Goal: Task Accomplishment & Management: Use online tool/utility

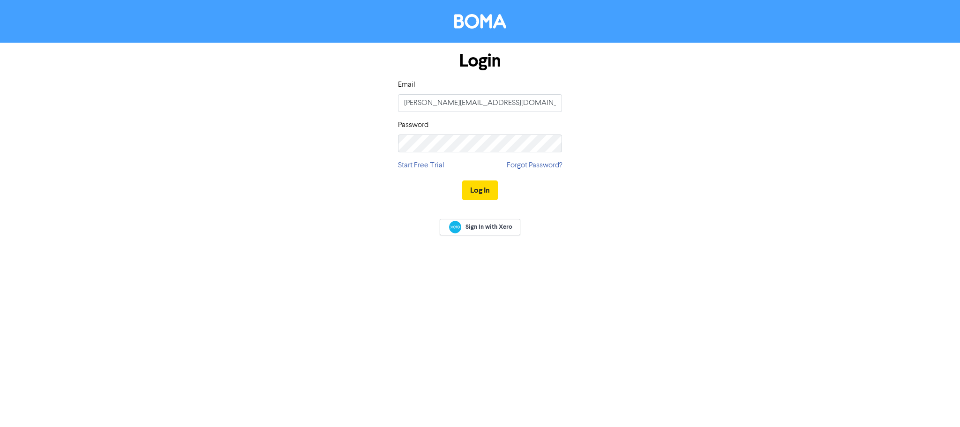
type input "[PERSON_NAME][EMAIL_ADDRESS][DOMAIN_NAME]"
click at [462, 180] on button "Log In" at bounding box center [480, 190] width 36 height 20
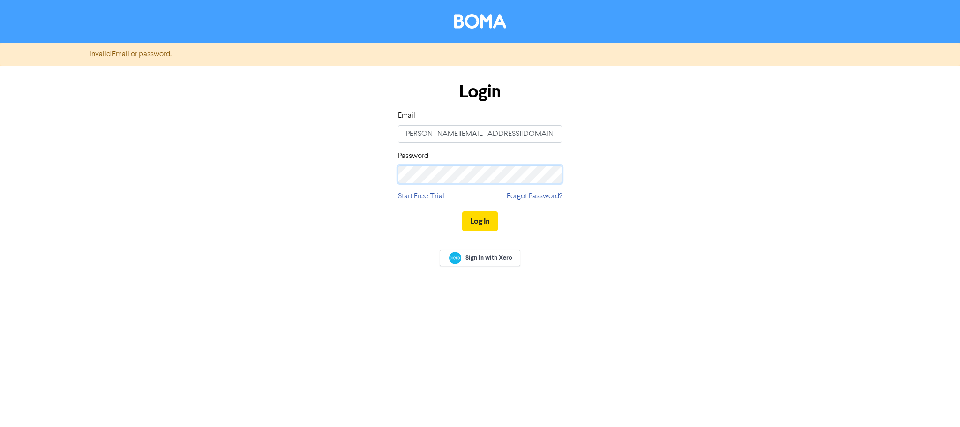
click at [150, 152] on form "Invalid Email or password. Login Email [PERSON_NAME][EMAIL_ADDRESS][DOMAIN_NAME…" at bounding box center [480, 142] width 960 height 198
click at [462, 211] on button "Log In" at bounding box center [480, 221] width 36 height 20
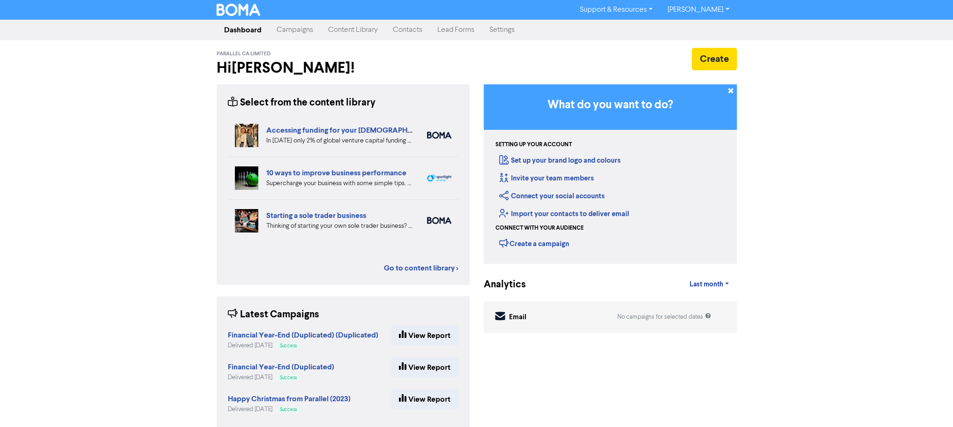
click at [314, 30] on link "Campaigns" at bounding box center [295, 30] width 52 height 19
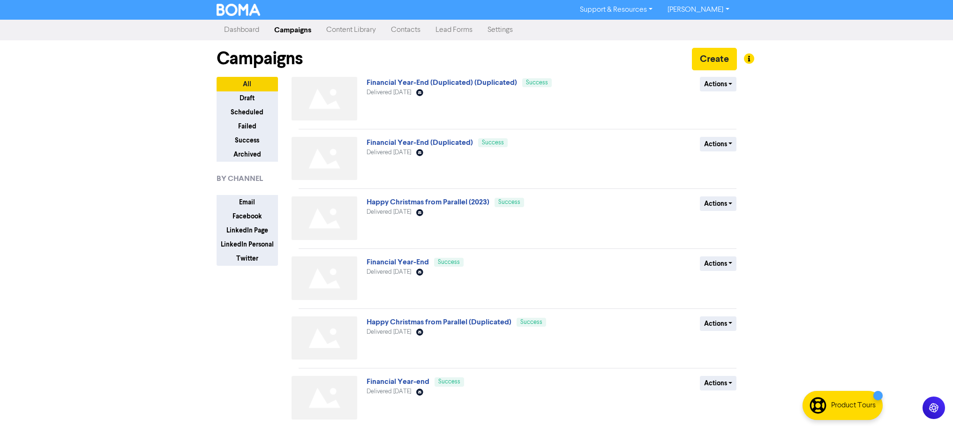
click at [340, 31] on link "Content Library" at bounding box center [351, 30] width 65 height 19
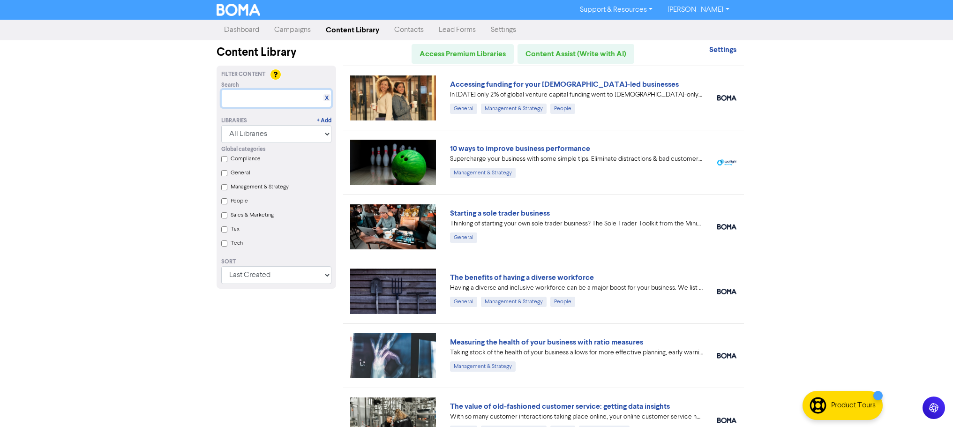
click at [257, 100] on input "text" at bounding box center [276, 98] width 110 height 18
type input "m"
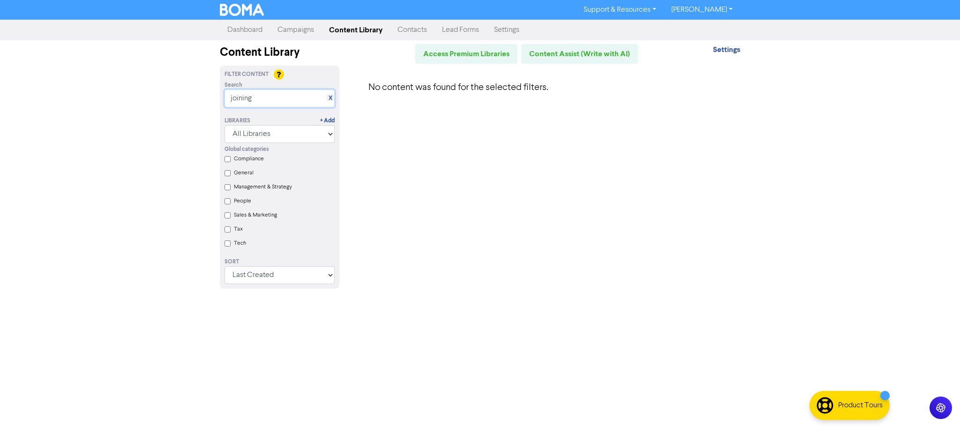
type input "joining"
click at [294, 33] on link "Campaigns" at bounding box center [296, 30] width 52 height 19
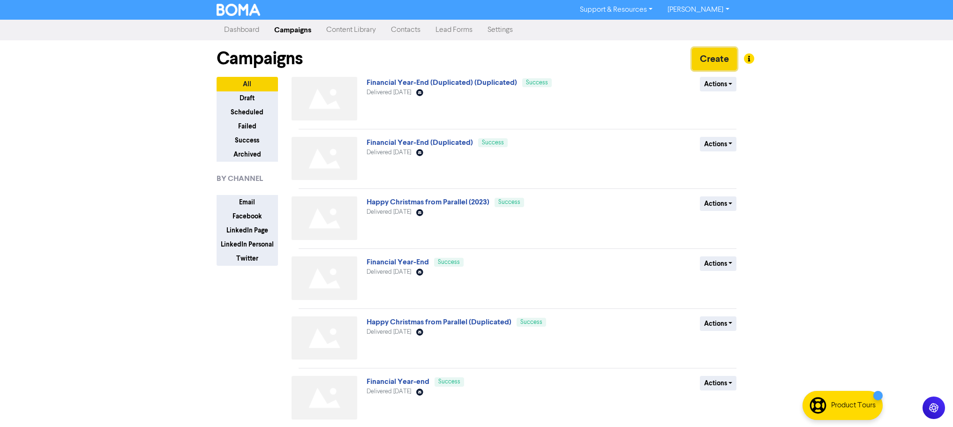
click at [710, 60] on button "Create" at bounding box center [714, 59] width 45 height 22
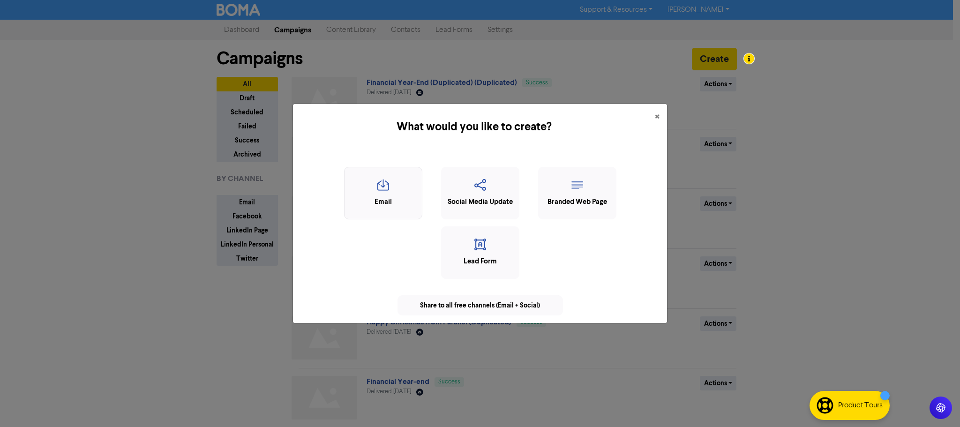
click at [399, 198] on div "Email" at bounding box center [383, 202] width 68 height 11
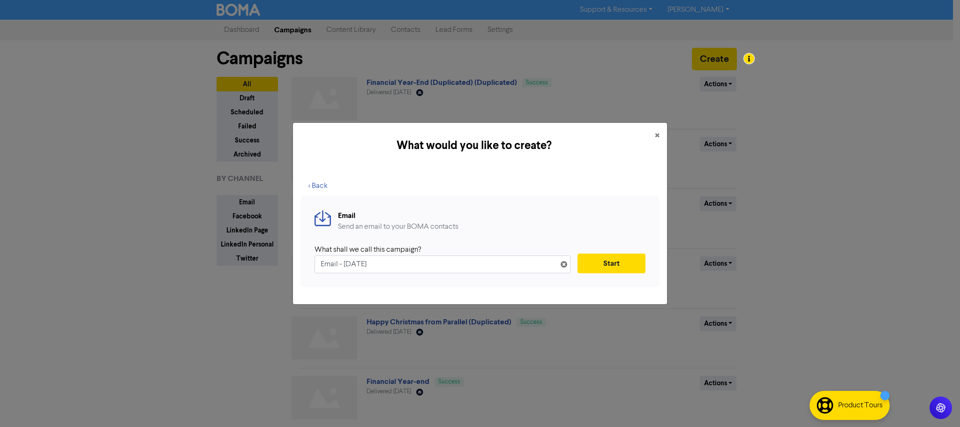
drag, startPoint x: 400, startPoint y: 268, endPoint x: 262, endPoint y: 268, distance: 137.3
click at [264, 268] on div "What would you like to create? × < Back Email Send an email to your BOMA contac…" at bounding box center [480, 213] width 960 height 427
type input "Exciting News"
click at [597, 261] on button "Start" at bounding box center [611, 264] width 68 height 20
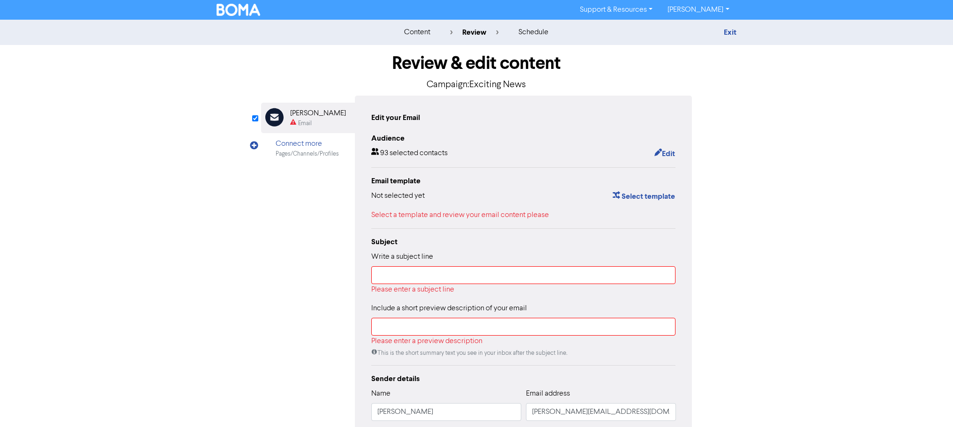
scroll to position [68, 0]
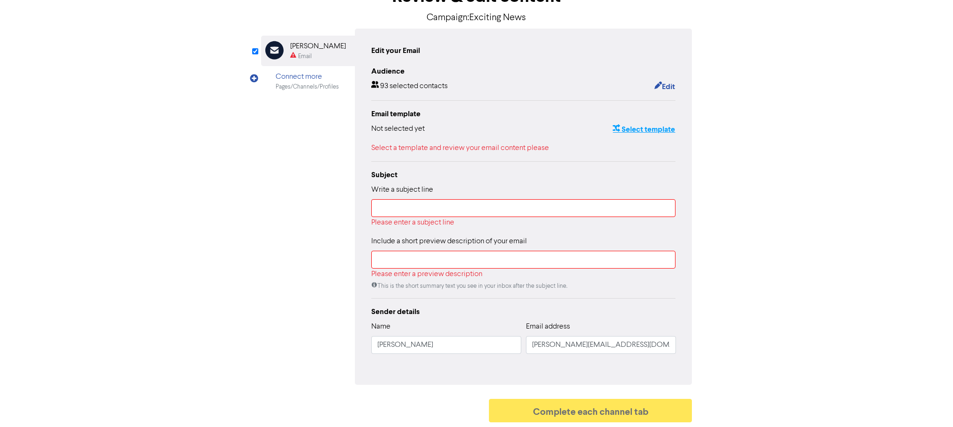
click at [639, 129] on button "Select template" at bounding box center [643, 129] width 63 height 12
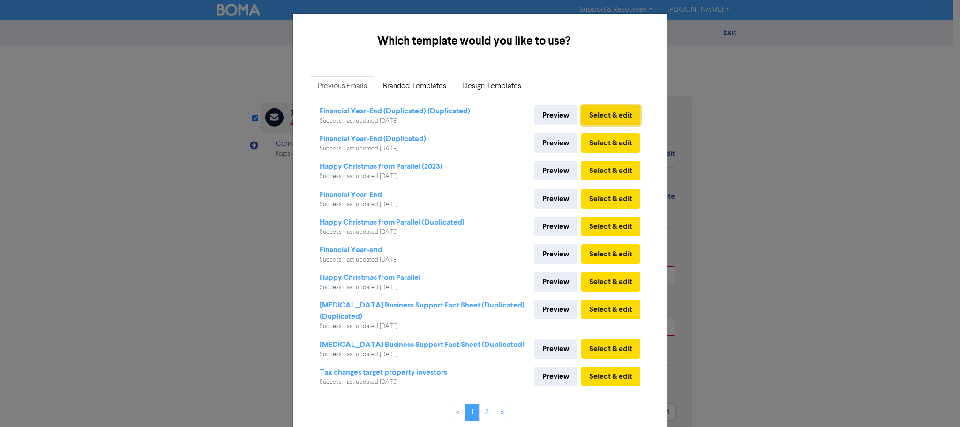
click at [596, 116] on button "Select & edit" at bounding box center [610, 115] width 59 height 20
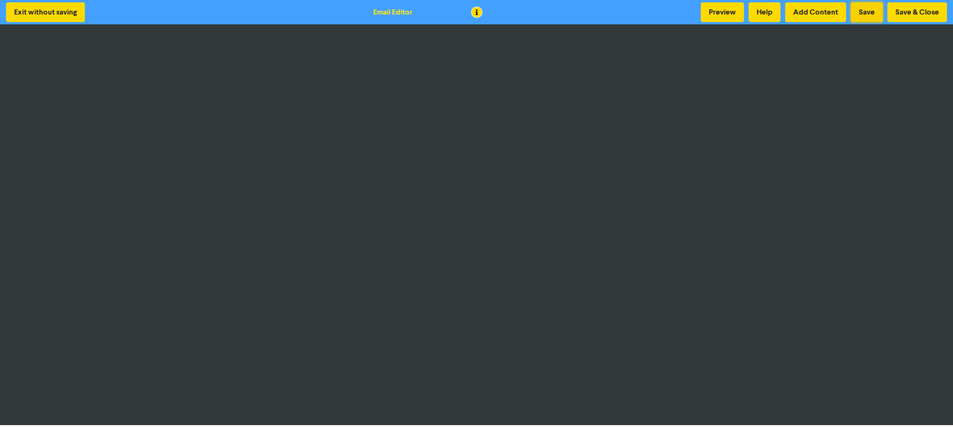
click at [862, 19] on button "Save" at bounding box center [866, 12] width 32 height 20
